Goal: Task Accomplishment & Management: Use online tool/utility

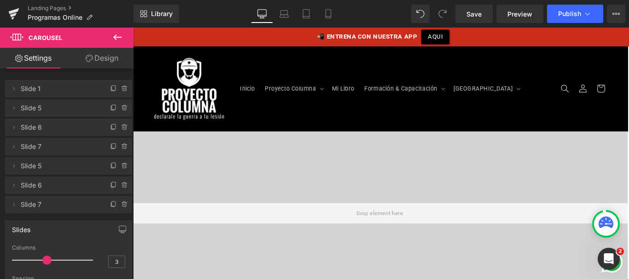
scroll to position [0, 0]
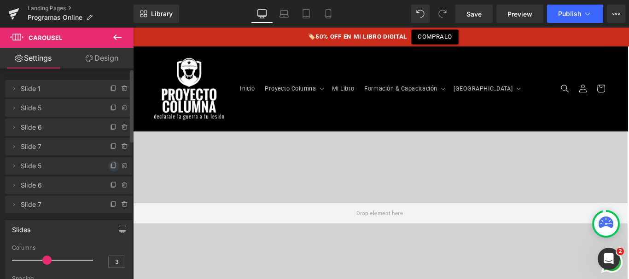
click at [112, 164] on icon at bounding box center [114, 165] width 4 height 5
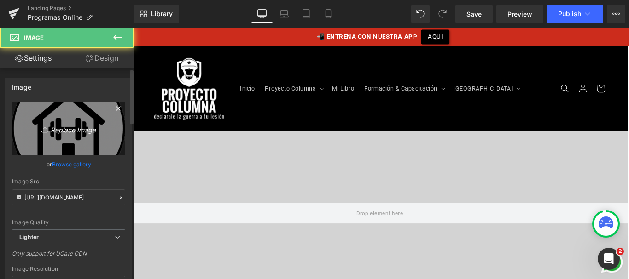
click at [84, 133] on icon "Replace Image" at bounding box center [69, 129] width 74 height 12
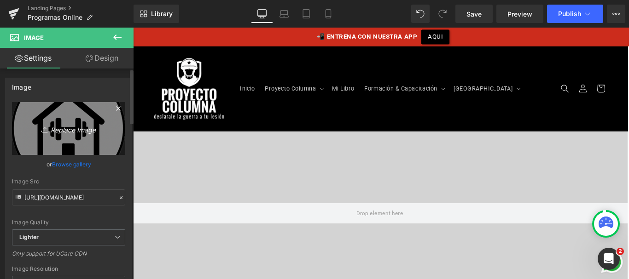
type input "C:\fakepath\icono-[MEDICAL_DATA].png"
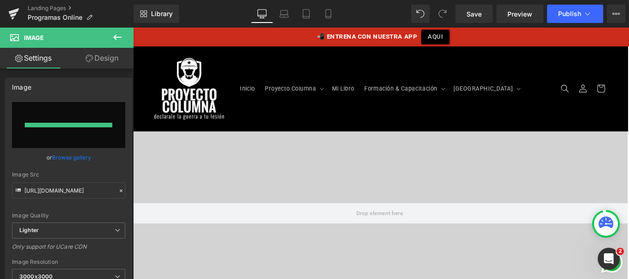
type input "[URL][DOMAIN_NAME][MEDICAL_DATA]"
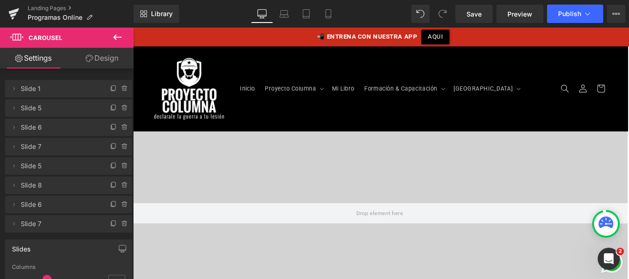
scroll to position [1516, 0]
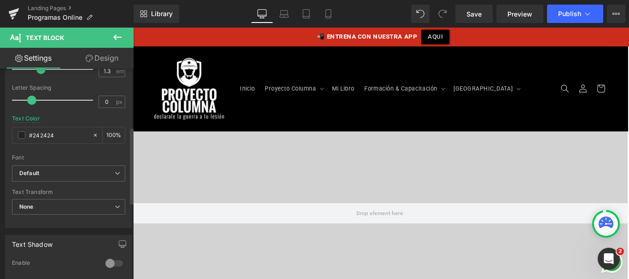
scroll to position [165, 0]
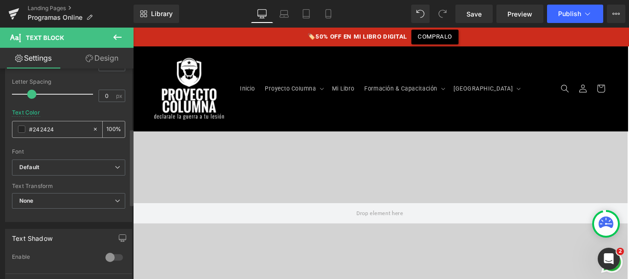
click at [52, 129] on input "#242424" at bounding box center [58, 129] width 59 height 10
type input "#ff"
type input "0"
type input "#fff"
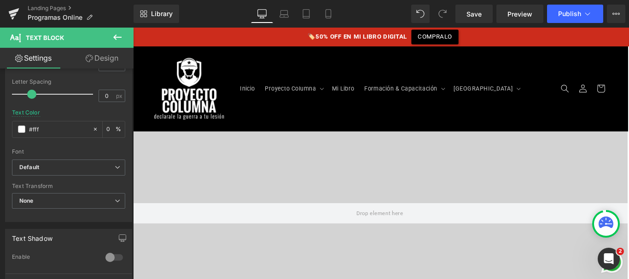
type input "100"
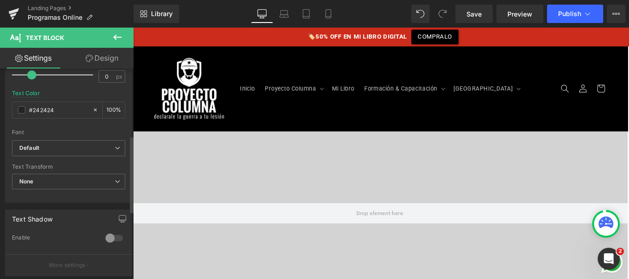
scroll to position [171, 0]
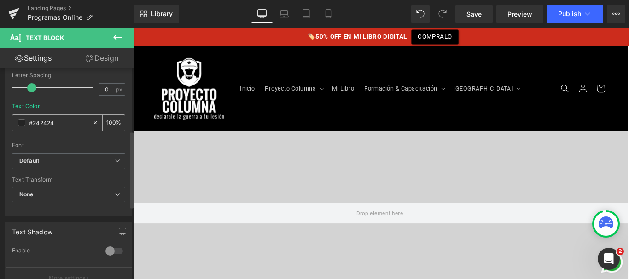
click at [48, 120] on input "#242424" at bounding box center [58, 123] width 59 height 10
type input "#ff"
type input "0"
type input "#fff"
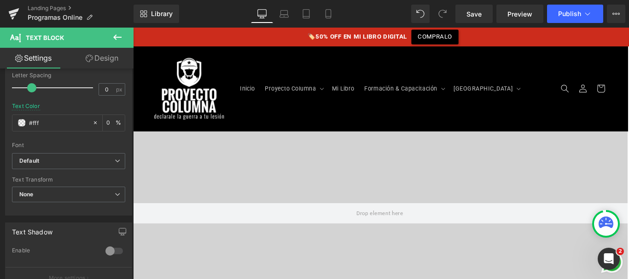
type input "100"
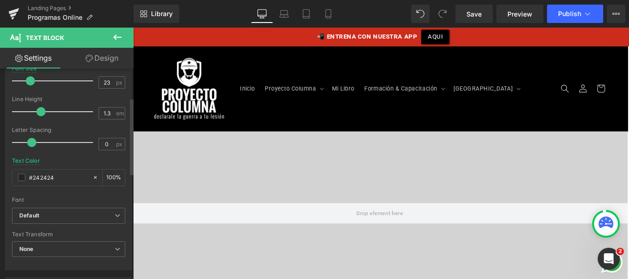
scroll to position [116, 0]
click at [50, 177] on input "#242424" at bounding box center [58, 178] width 59 height 10
type input "#ff"
type input "0"
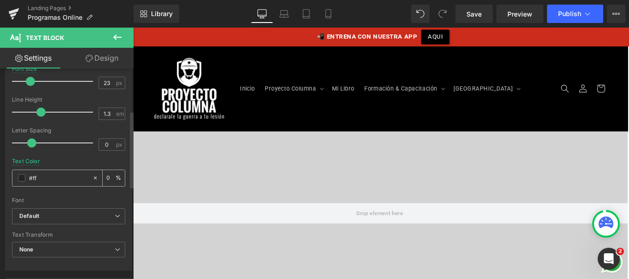
type input "#fff"
type input "100"
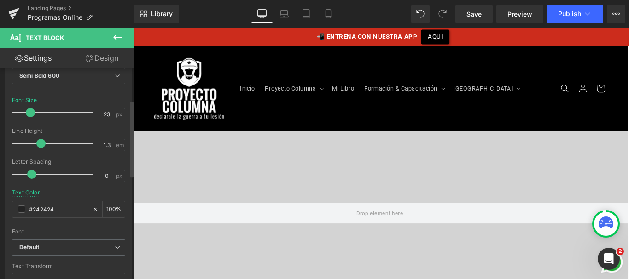
scroll to position [86, 0]
click at [46, 212] on input "#242424" at bounding box center [58, 208] width 59 height 10
type input "#fff"
type input "100"
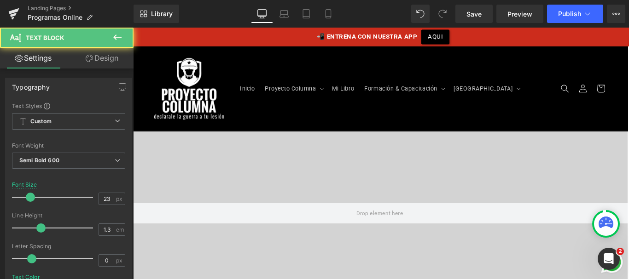
click at [96, 186] on div "Font Size 23 px" at bounding box center [68, 197] width 113 height 31
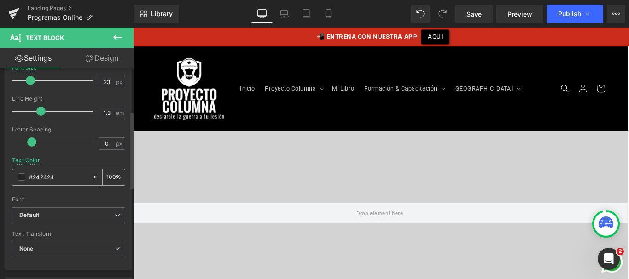
scroll to position [117, 0]
click at [63, 177] on input "#242424" at bounding box center [58, 177] width 59 height 10
type input "#ff"
type input "0"
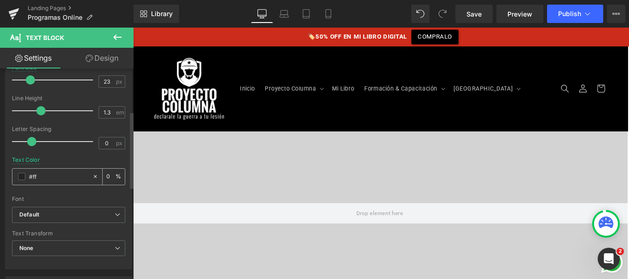
type input "#fff"
type input "100"
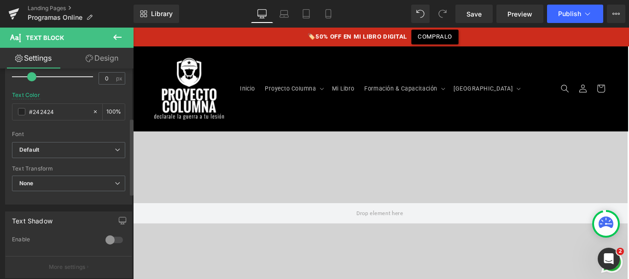
scroll to position [211, 0]
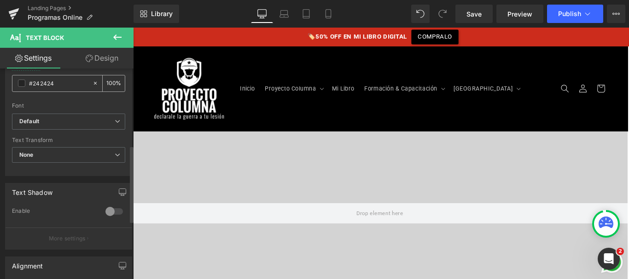
click at [45, 85] on input "#242424" at bounding box center [58, 83] width 59 height 10
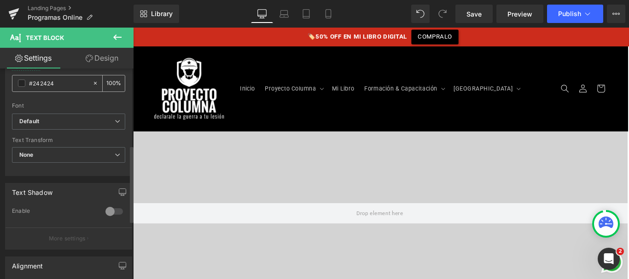
click at [63, 85] on input "#242424" at bounding box center [58, 83] width 59 height 10
type input "#fff"
type input "100"
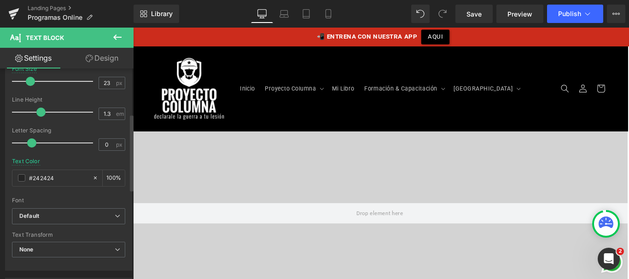
scroll to position [143, 0]
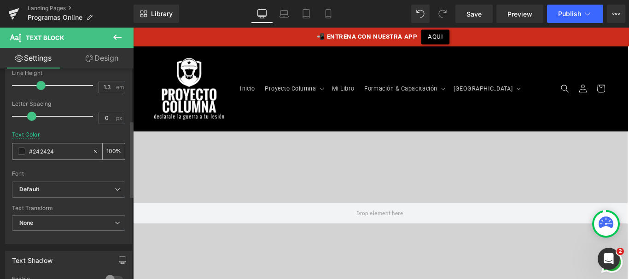
click at [47, 150] on input "#242424" at bounding box center [58, 151] width 59 height 10
type input "#ff"
type input "0"
type input "#fff"
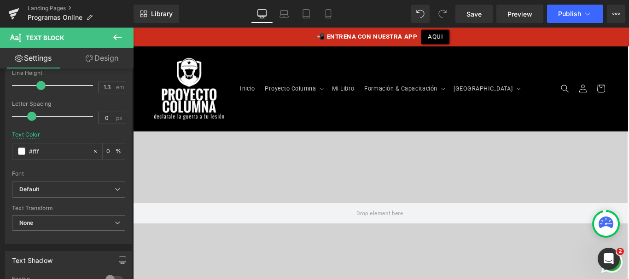
type input "100"
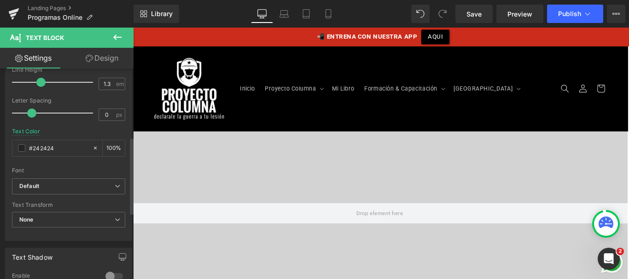
scroll to position [191, 0]
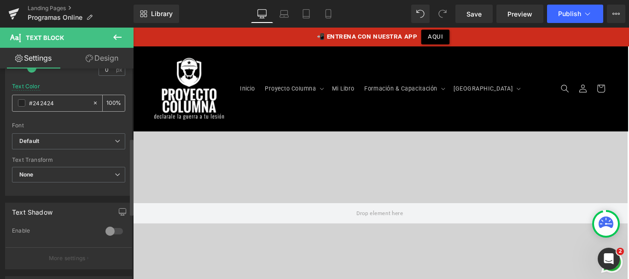
click at [49, 106] on input "#242424" at bounding box center [58, 103] width 59 height 10
type input "#ff"
type input "0"
type input "#fff"
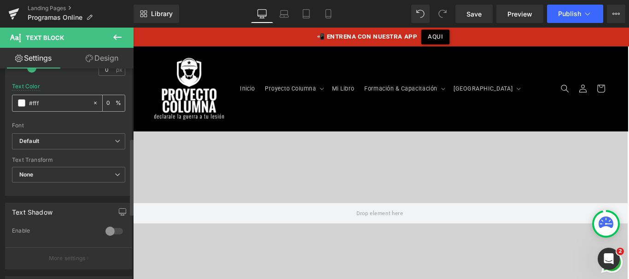
type input "100"
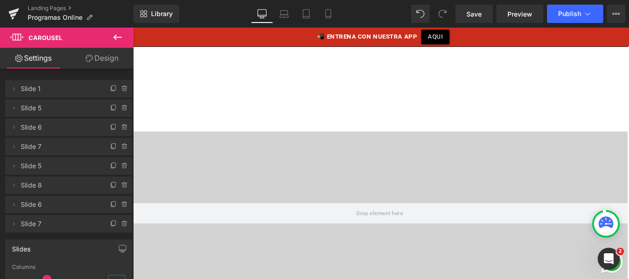
scroll to position [1612, 0]
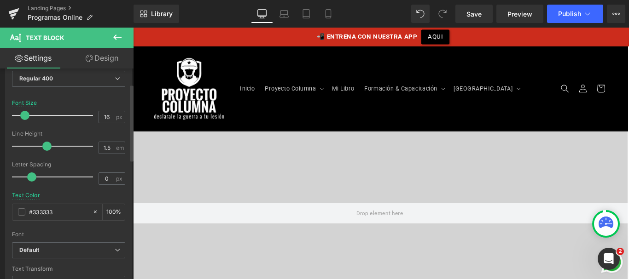
scroll to position [100, 0]
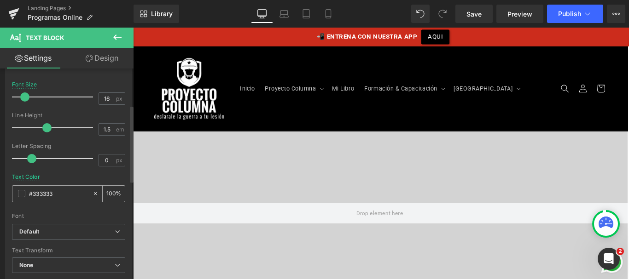
click at [44, 190] on input "#333333" at bounding box center [58, 194] width 59 height 10
type input "#00"
type input "0"
type input "#000"
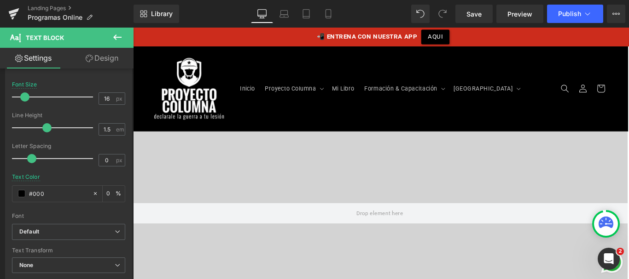
type input "100"
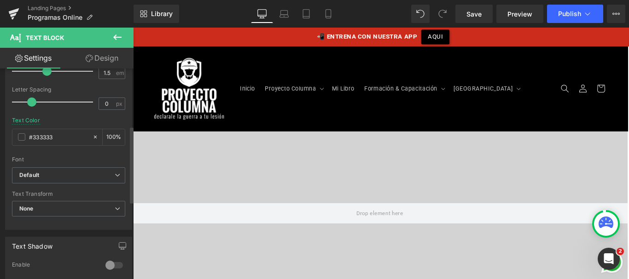
scroll to position [157, 0]
click at [49, 138] on input "#333333" at bounding box center [58, 137] width 59 height 10
drag, startPoint x: 49, startPoint y: 138, endPoint x: 193, endPoint y: 64, distance: 161.6
click at [49, 138] on input "#333333" at bounding box center [58, 137] width 59 height 10
type input "#00"
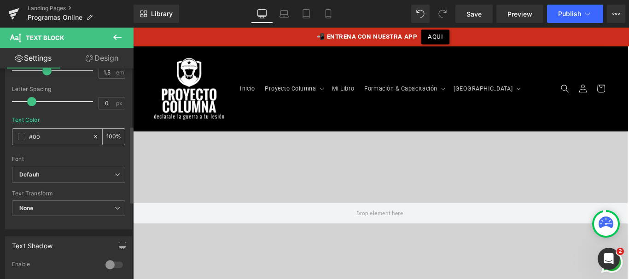
type input "0"
type input "#000"
type input "100"
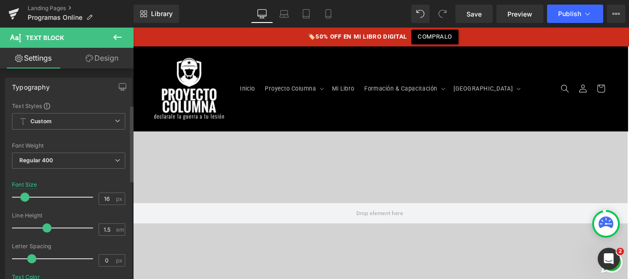
scroll to position [154, 0]
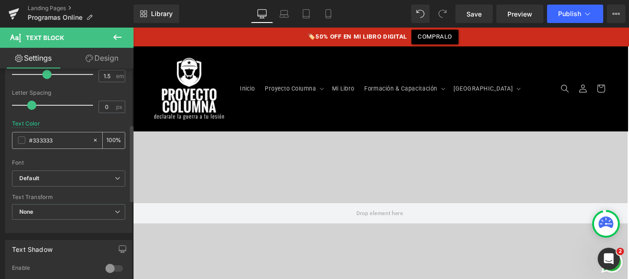
click at [47, 139] on input "#333333" at bounding box center [58, 140] width 59 height 10
drag, startPoint x: 47, startPoint y: 139, endPoint x: 140, endPoint y: 106, distance: 98.3
click at [47, 139] on input "#333333" at bounding box center [58, 140] width 59 height 10
type input "#000"
type input "100"
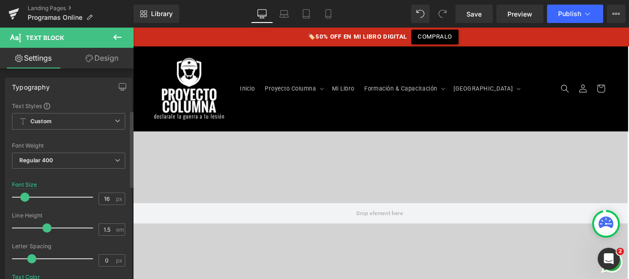
scroll to position [169, 0]
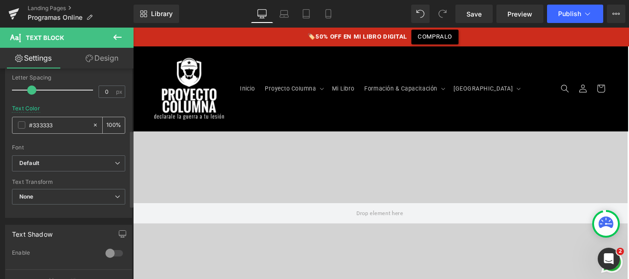
click at [52, 127] on input "#333333" at bounding box center [58, 125] width 59 height 10
type input "#00"
type input "0"
type input "#000"
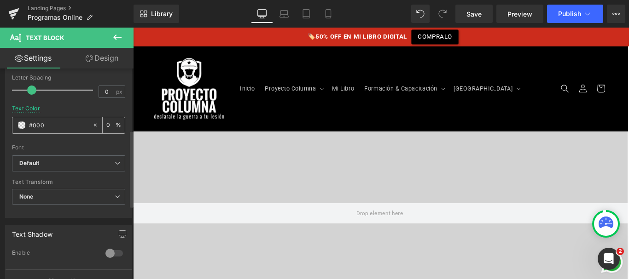
type input "100"
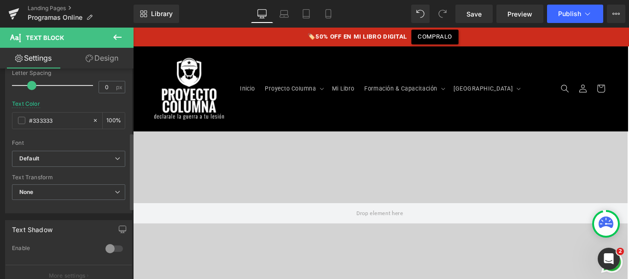
scroll to position [176, 0]
click at [52, 116] on input "#333333" at bounding box center [58, 118] width 59 height 10
type input "#00"
type input "0"
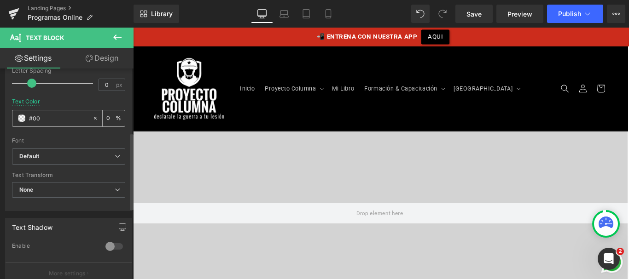
type input "#000"
type input "100"
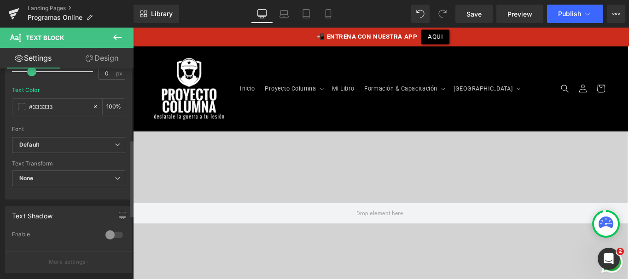
scroll to position [195, 0]
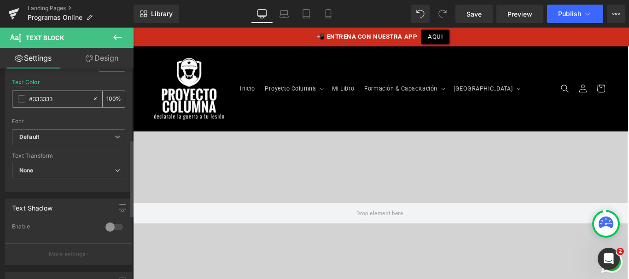
click at [41, 102] on input "#333333" at bounding box center [58, 99] width 59 height 10
type input "#33003333"
type input "0"
type input "#330003333"
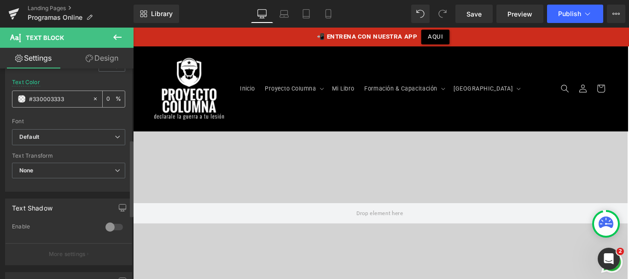
type input "0"
click at [51, 100] on input "#330003333" at bounding box center [58, 99] width 59 height 10
type input "#000"
type input "100"
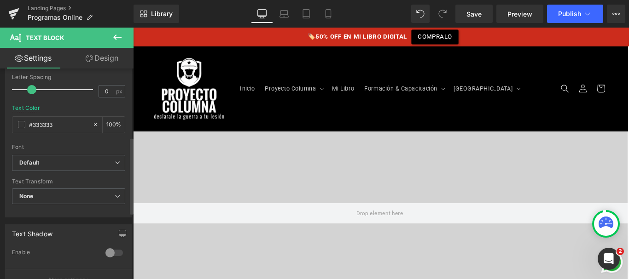
scroll to position [191, 0]
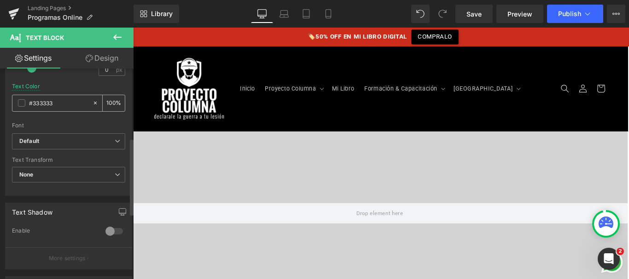
click at [47, 104] on input "#333333" at bounding box center [58, 103] width 59 height 10
drag, startPoint x: 47, startPoint y: 104, endPoint x: 114, endPoint y: 84, distance: 69.9
click at [47, 104] on input "#333333" at bounding box center [58, 103] width 59 height 10
type input "#000"
type input "100"
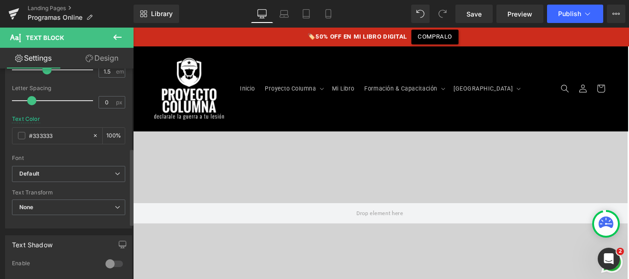
scroll to position [226, 0]
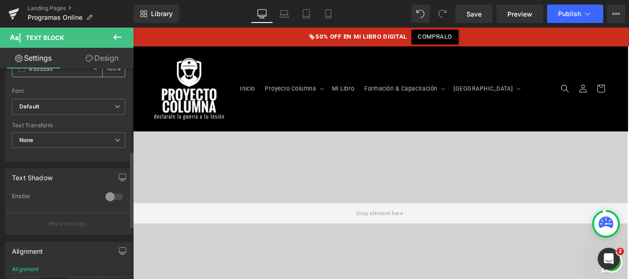
click at [49, 72] on input "#333333" at bounding box center [58, 69] width 59 height 10
type input "#00"
type input "0"
type input "#000"
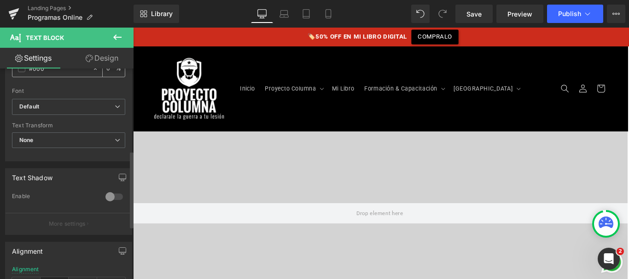
scroll to position [222, 0]
type input "100"
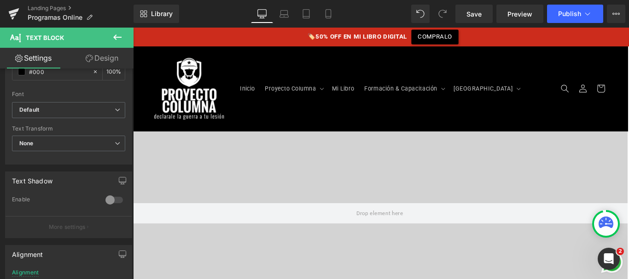
scroll to position [1484, 0]
type input "#000"
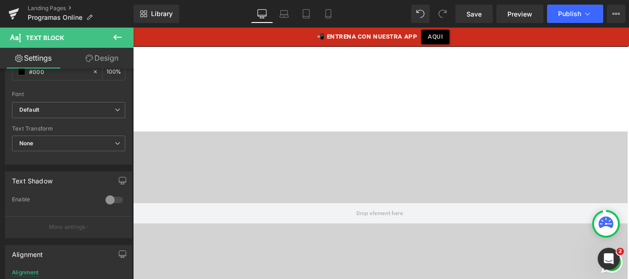
scroll to position [1257, 0]
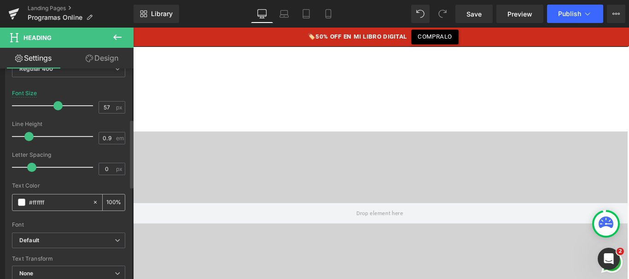
scroll to position [162, 0]
click at [46, 201] on input "#ffffff" at bounding box center [58, 203] width 59 height 10
type input "#00"
type input "0"
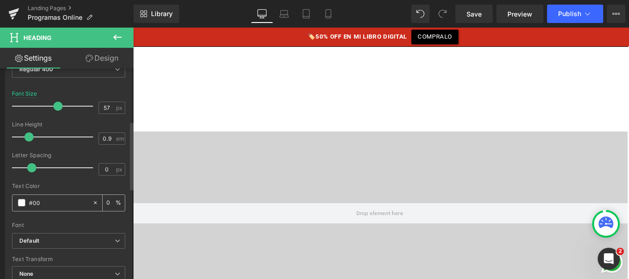
type input "#000"
type input "100"
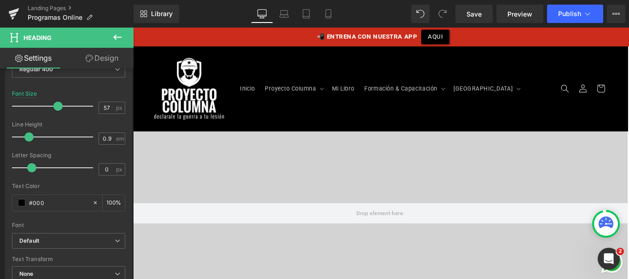
scroll to position [1520, 0]
type input "#000"
click at [474, 14] on span "Save" at bounding box center [473, 14] width 15 height 10
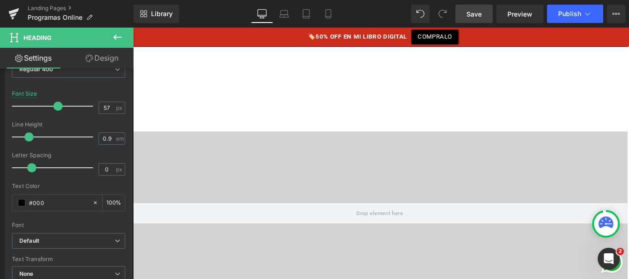
scroll to position [1525, 0]
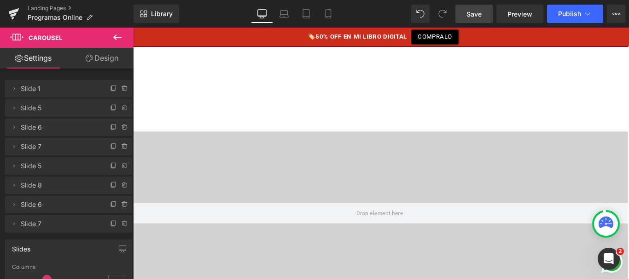
click at [104, 224] on li "Delete Cancel Slide 7 Slide 7 Name Slide 7" at bounding box center [68, 223] width 127 height 17
click at [110, 225] on icon at bounding box center [113, 223] width 7 height 7
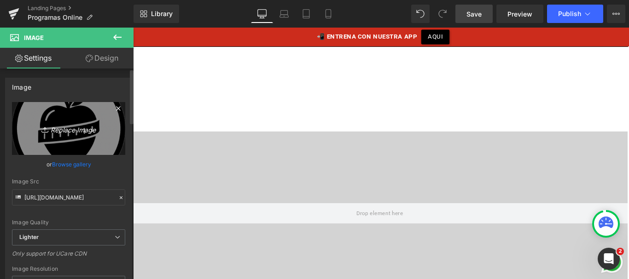
click at [68, 124] on icon "Replace Image" at bounding box center [69, 129] width 74 height 12
type input "C:\fakepath\icono-descuento.png"
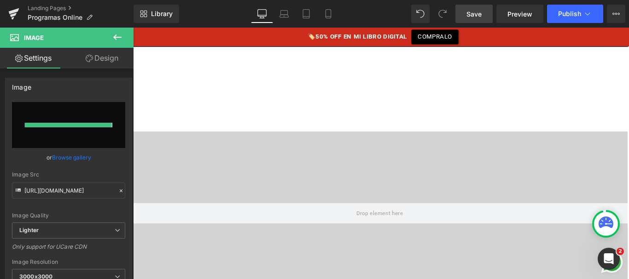
type input "[URL][DOMAIN_NAME]"
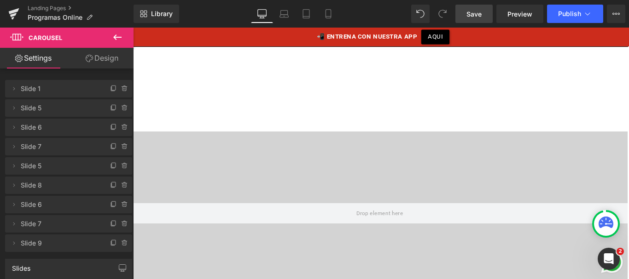
click at [488, 17] on link "Save" at bounding box center [473, 14] width 37 height 18
